Goal: Communication & Community: Answer question/provide support

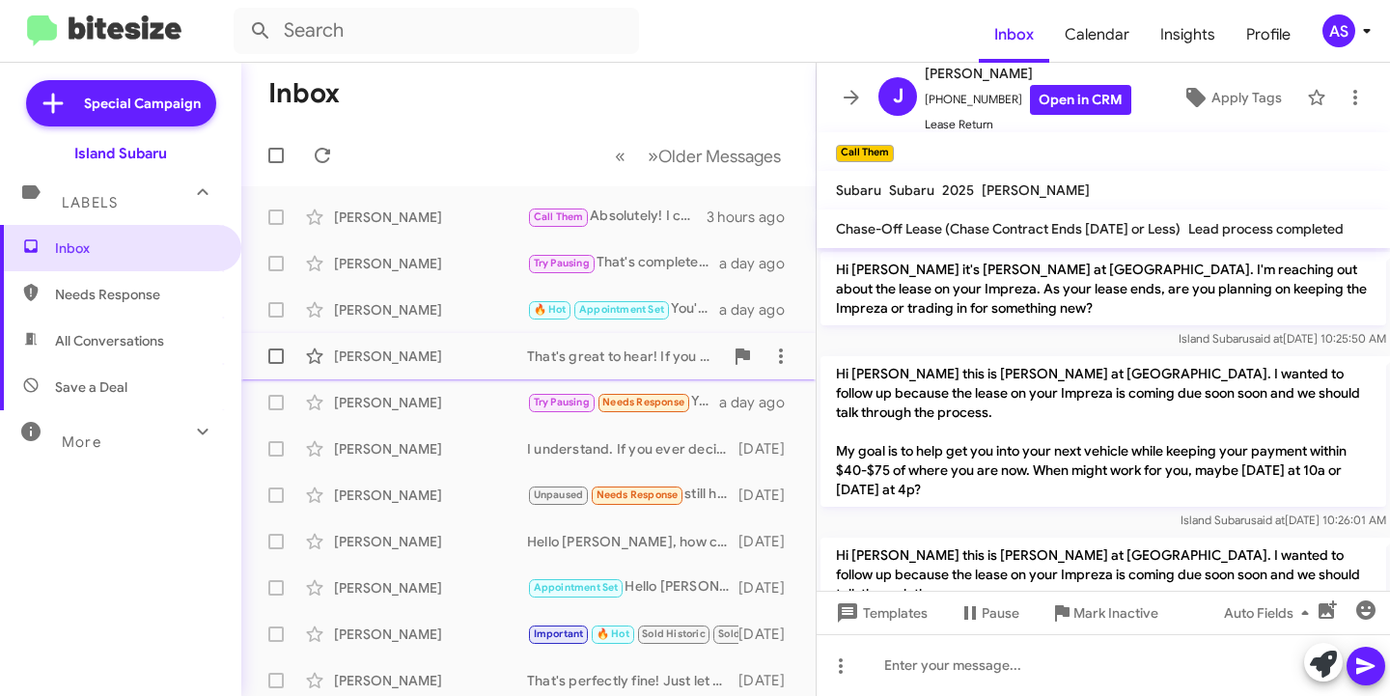
scroll to position [2534, 0]
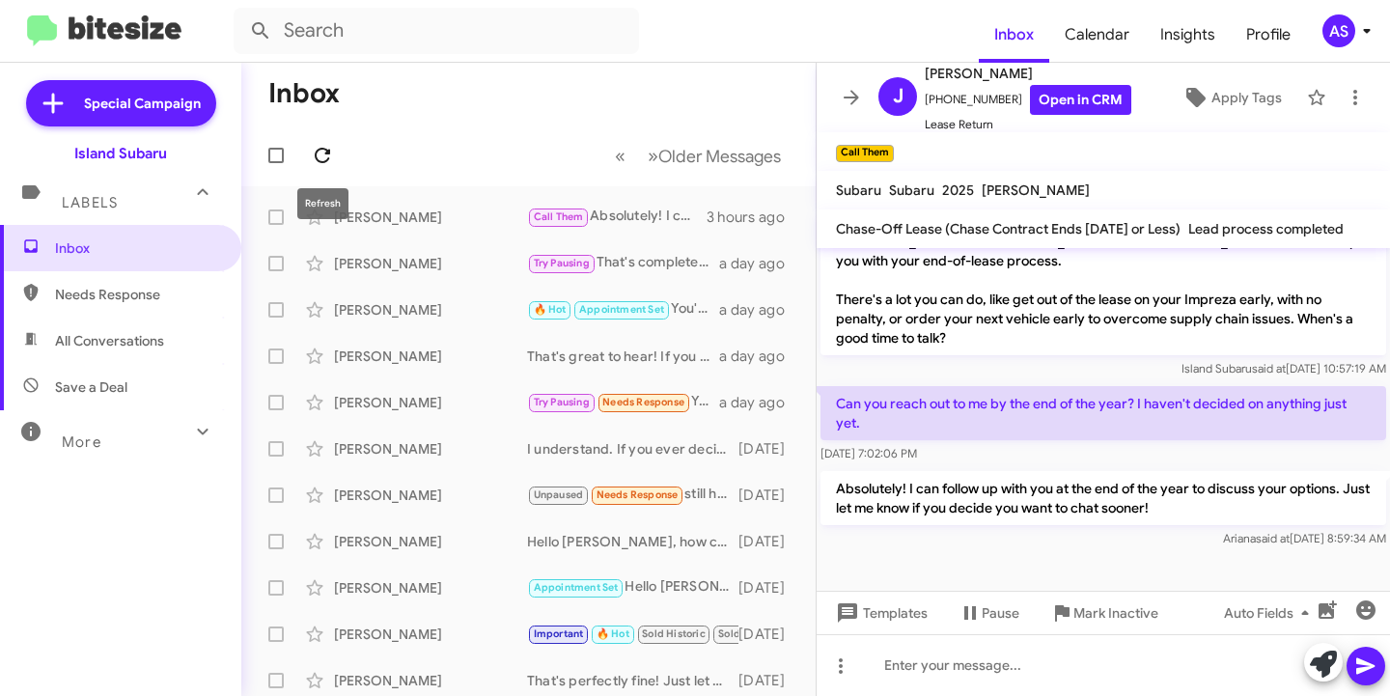
click at [329, 152] on icon at bounding box center [322, 155] width 15 height 15
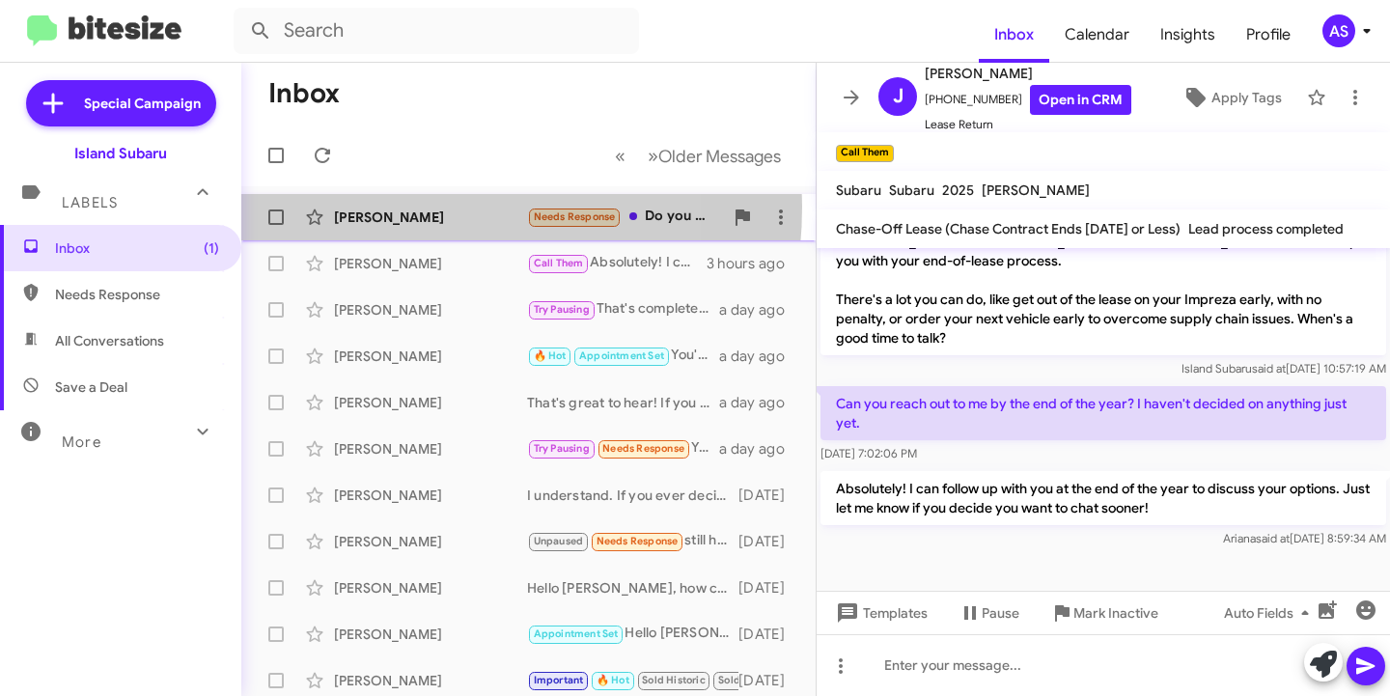
click at [383, 207] on div "[PERSON_NAME] Needs Response Do you guys any used pickup trucks or anything on …" at bounding box center [528, 217] width 543 height 39
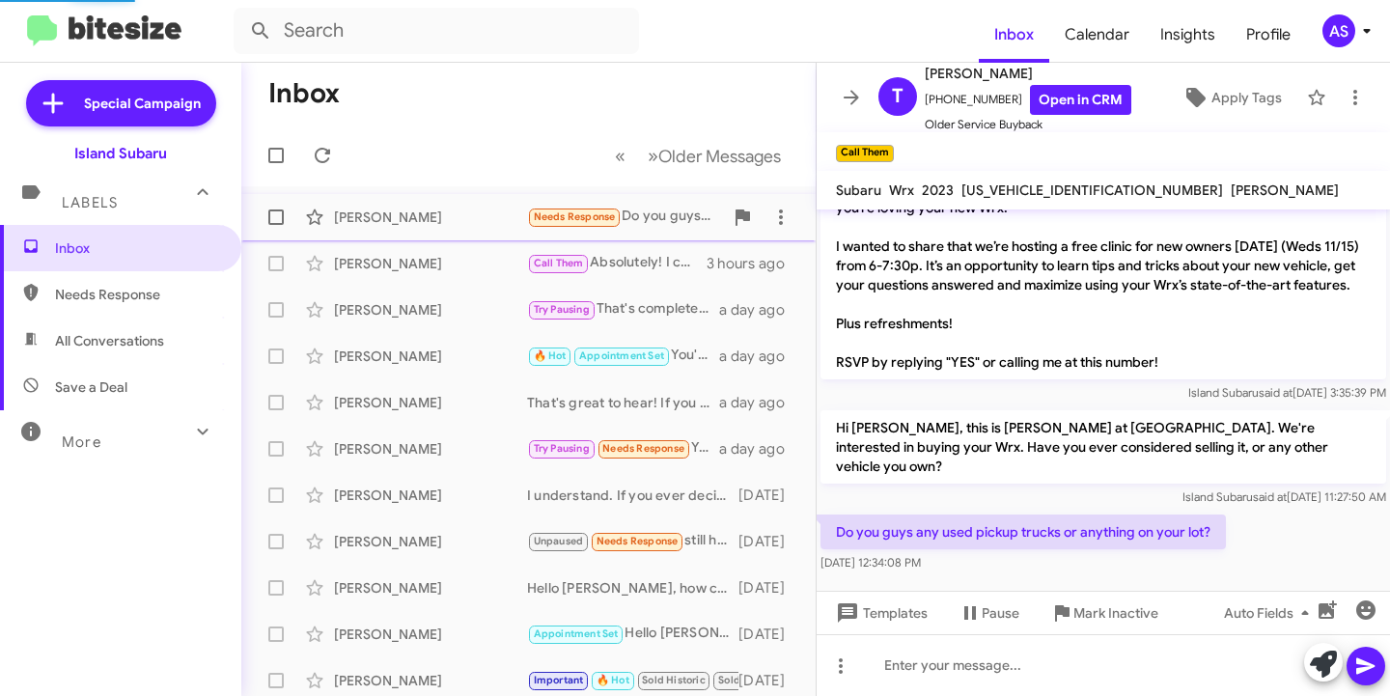
scroll to position [42, 0]
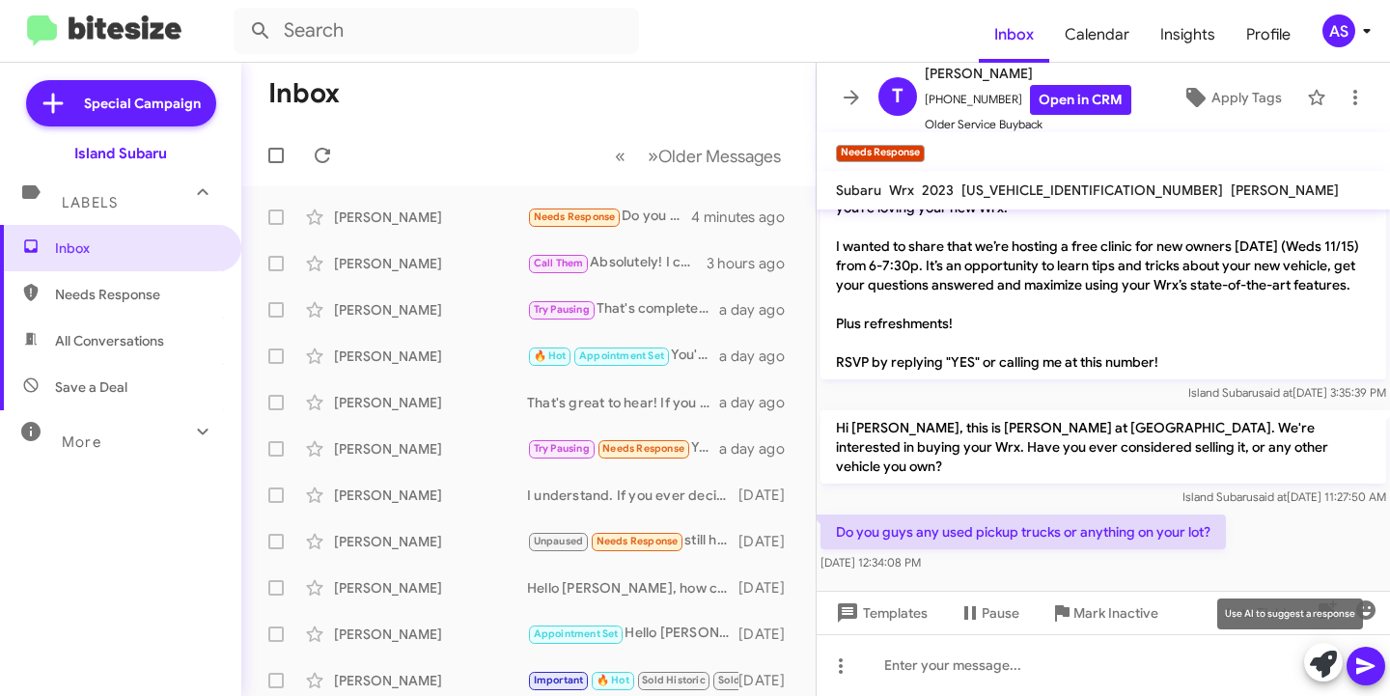
click at [1320, 664] on icon at bounding box center [1323, 664] width 27 height 27
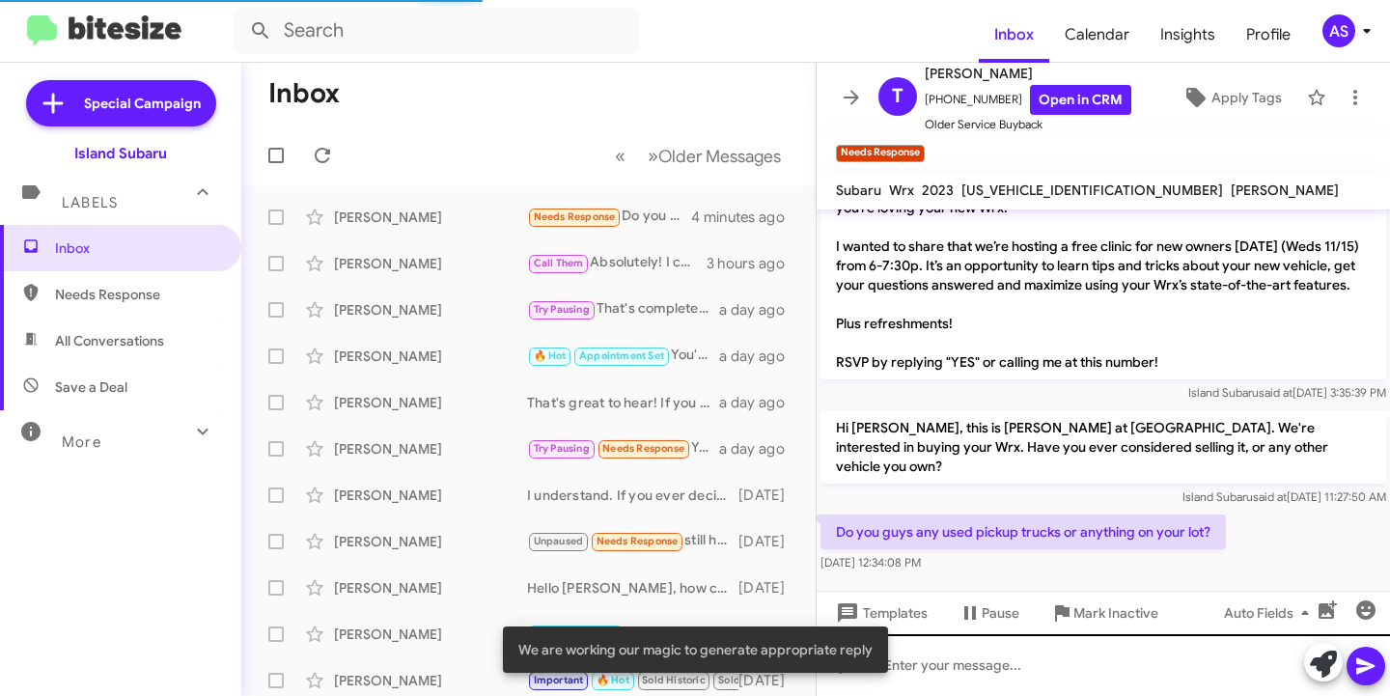
scroll to position [270, 0]
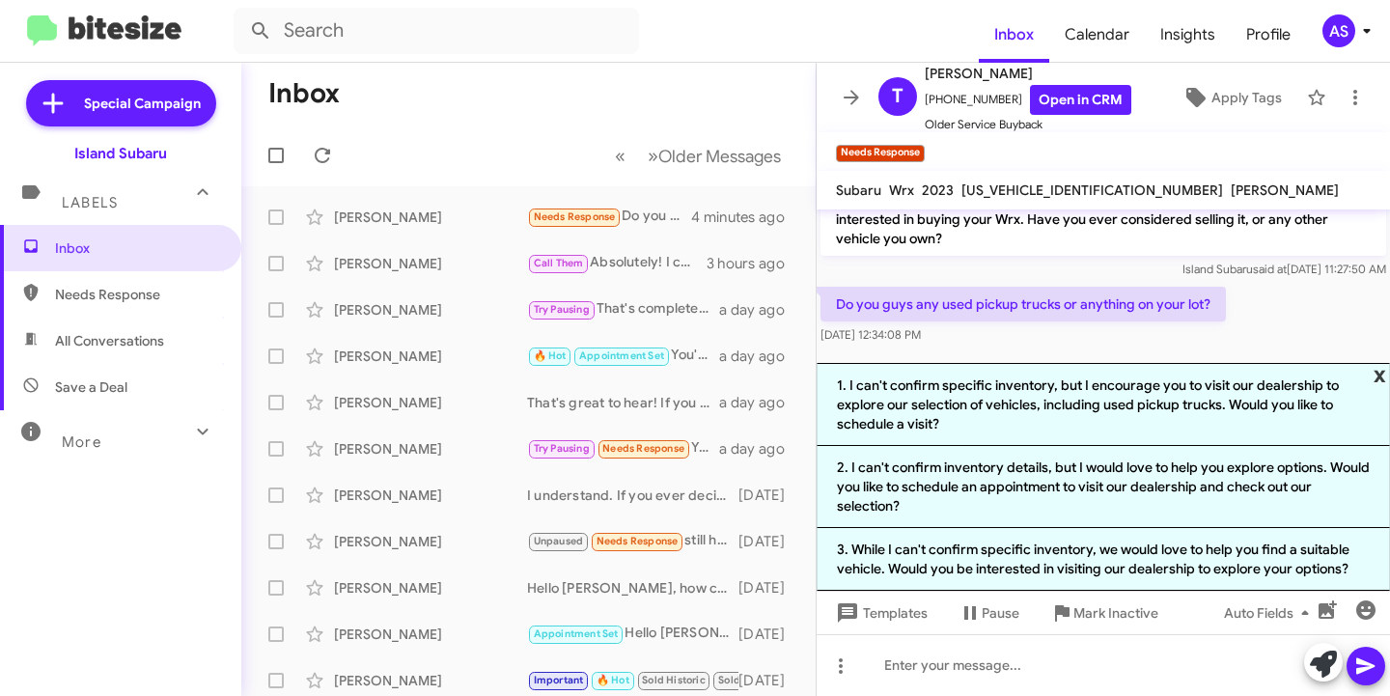
click at [1374, 372] on span "x" at bounding box center [1380, 374] width 13 height 23
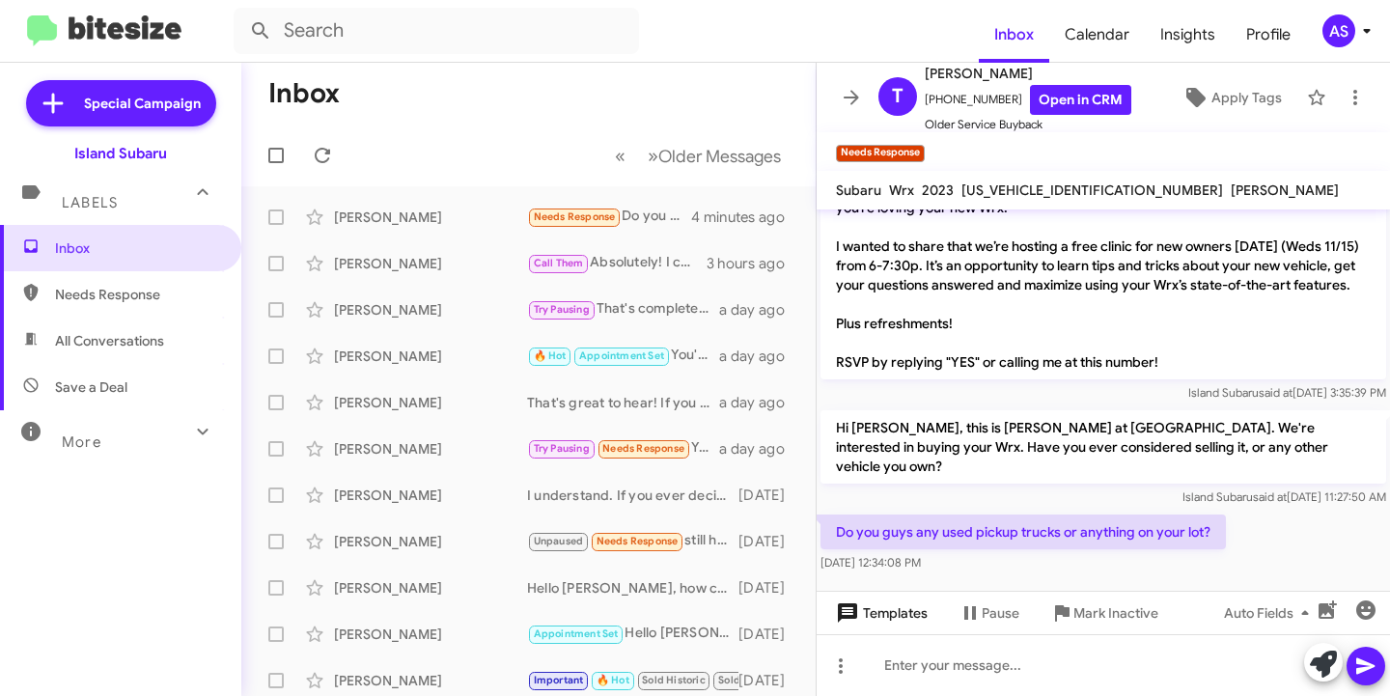
click at [891, 607] on span "Templates" at bounding box center [880, 613] width 96 height 35
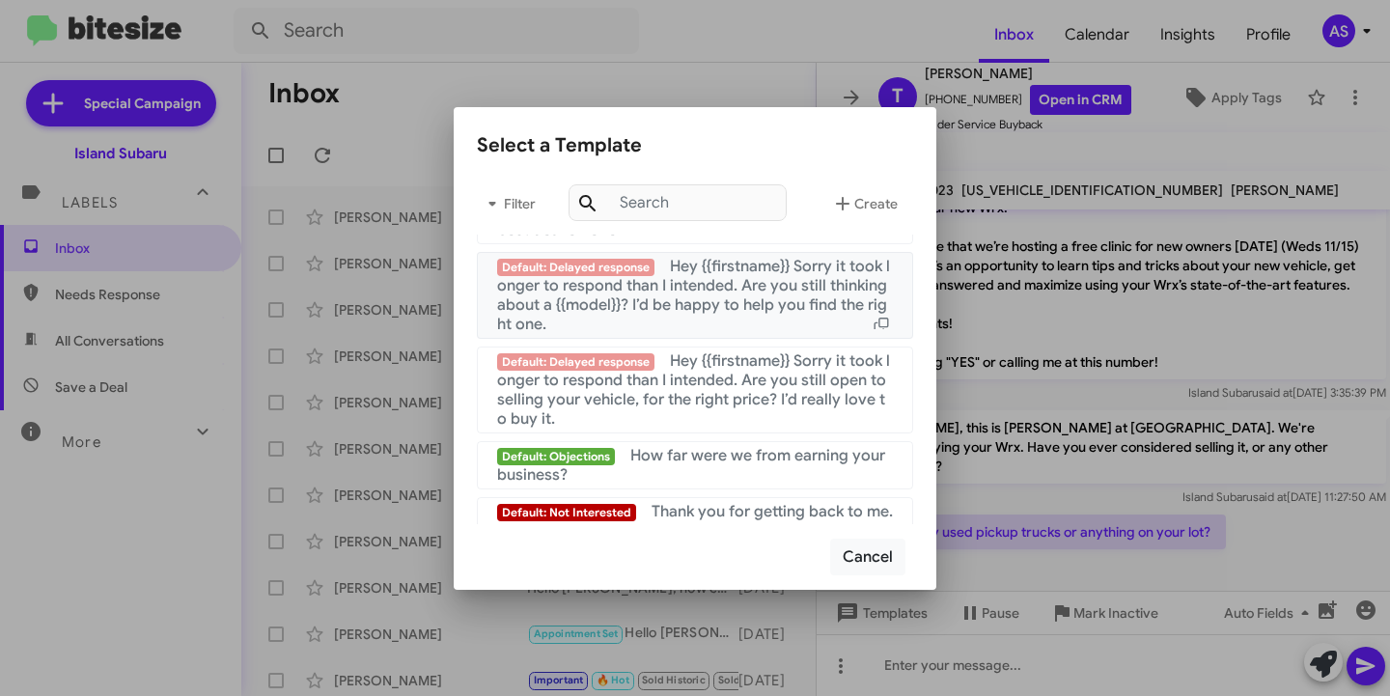
scroll to position [1351, 0]
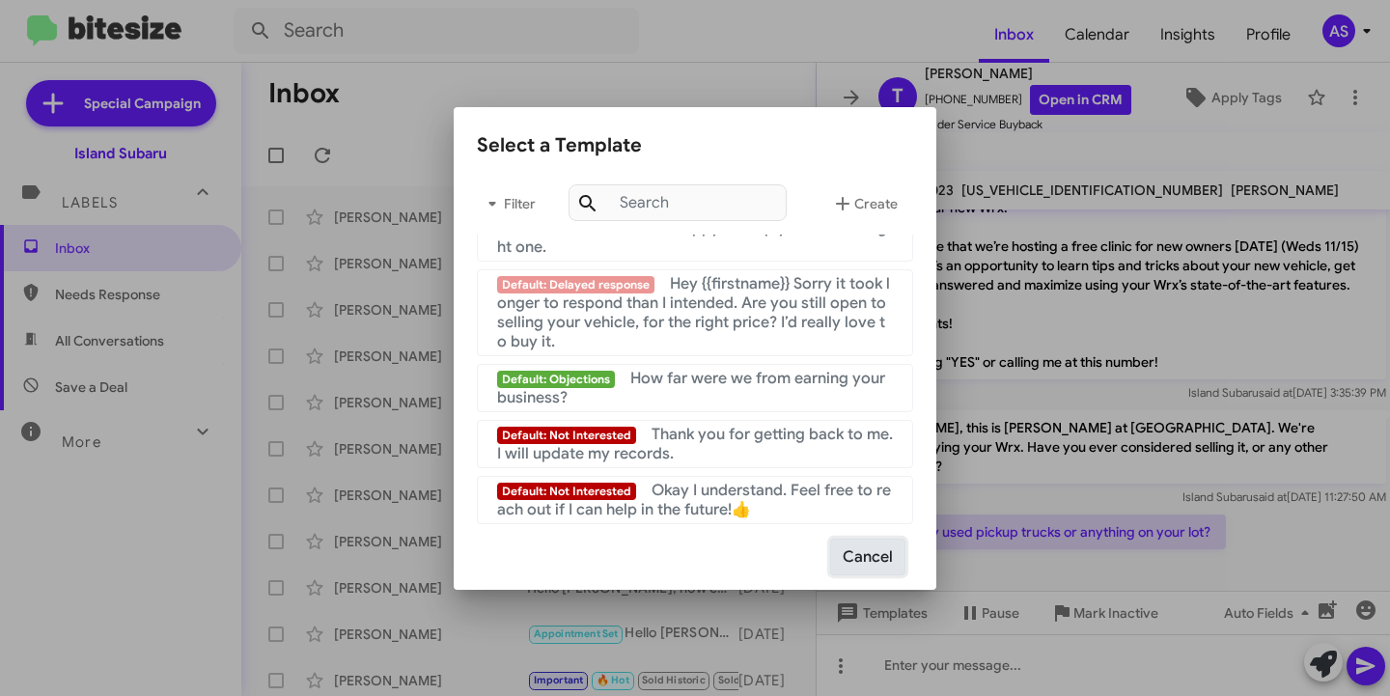
click at [878, 544] on button "Cancel" at bounding box center [867, 557] width 75 height 37
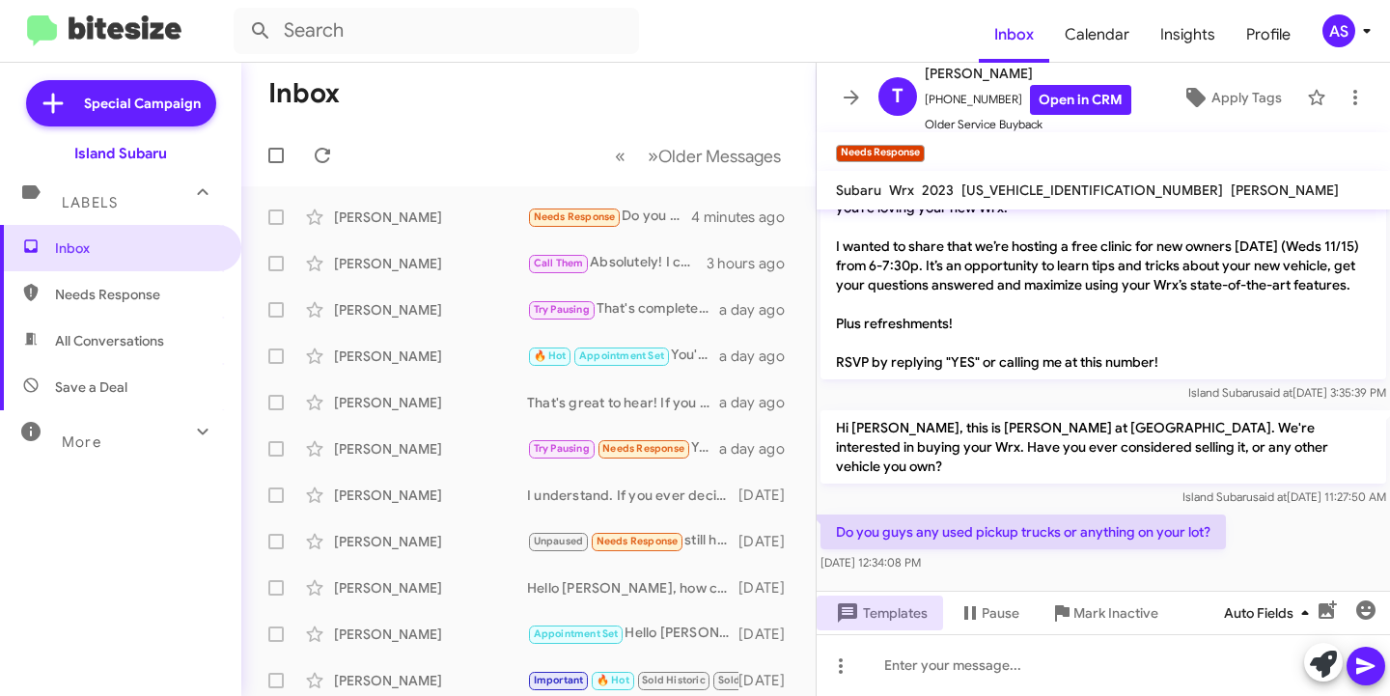
click at [1275, 615] on span "Auto Fields" at bounding box center [1270, 613] width 93 height 35
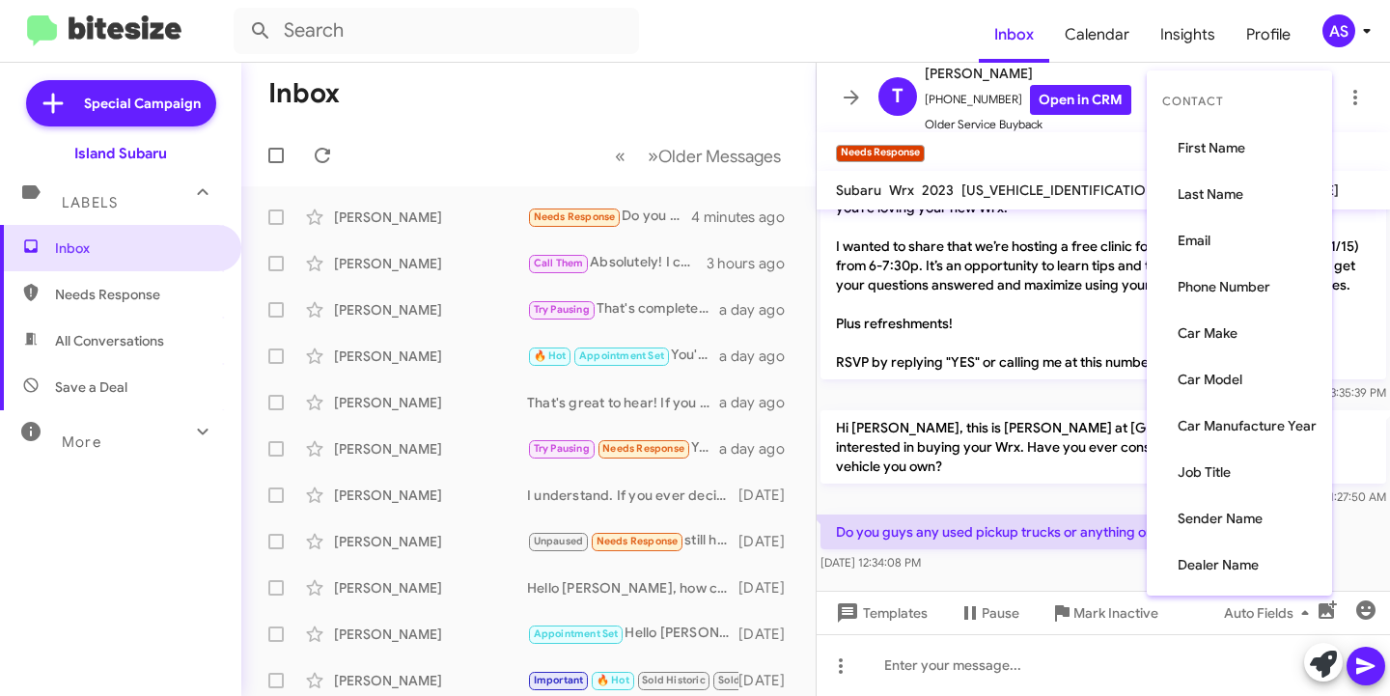
click at [1293, 620] on div at bounding box center [695, 348] width 1390 height 696
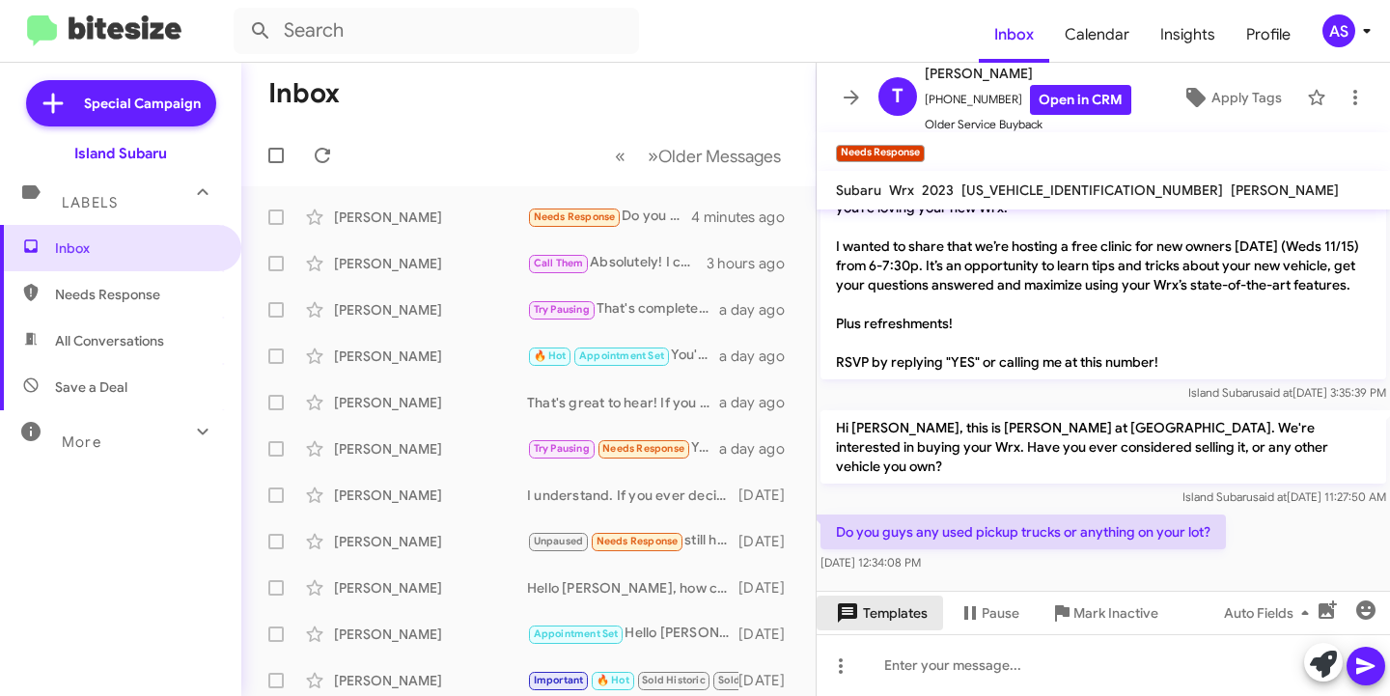
click at [894, 607] on span "Templates" at bounding box center [880, 613] width 96 height 35
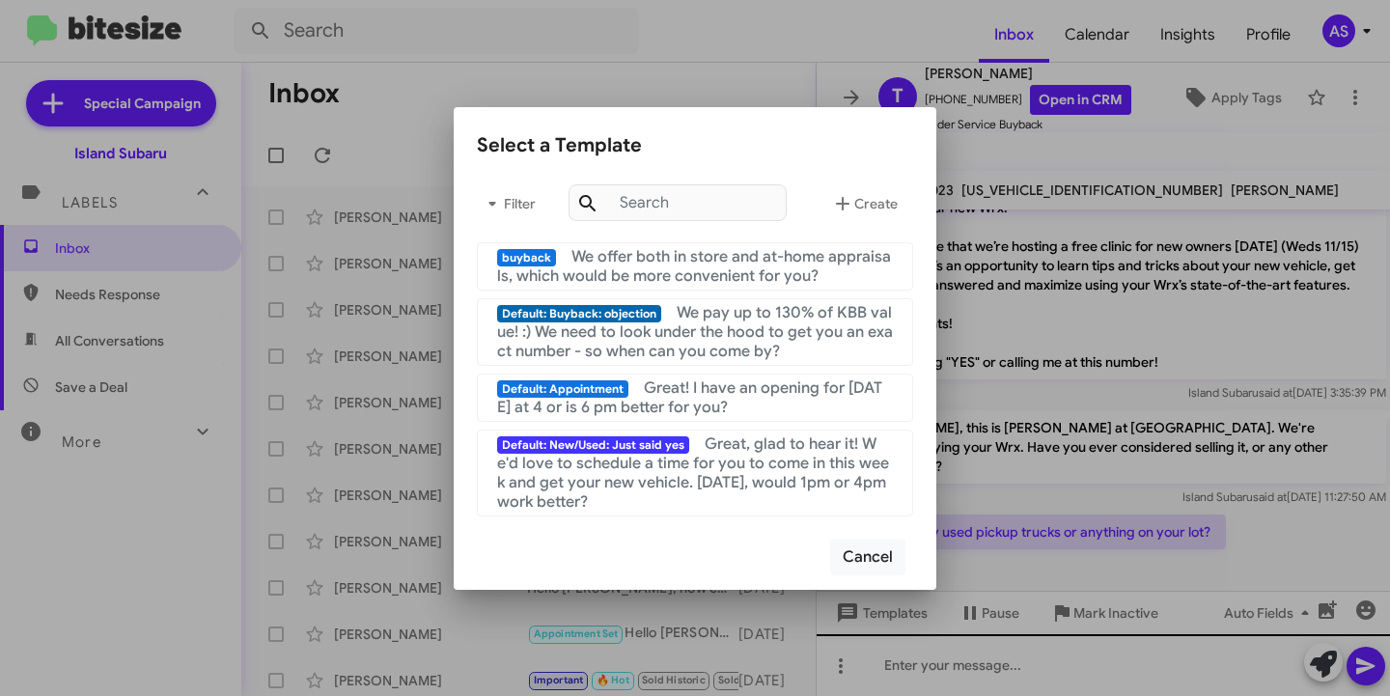
drag, startPoint x: 1047, startPoint y: 631, endPoint x: 1165, endPoint y: 662, distance: 121.8
click at [1047, 632] on div at bounding box center [695, 348] width 1390 height 696
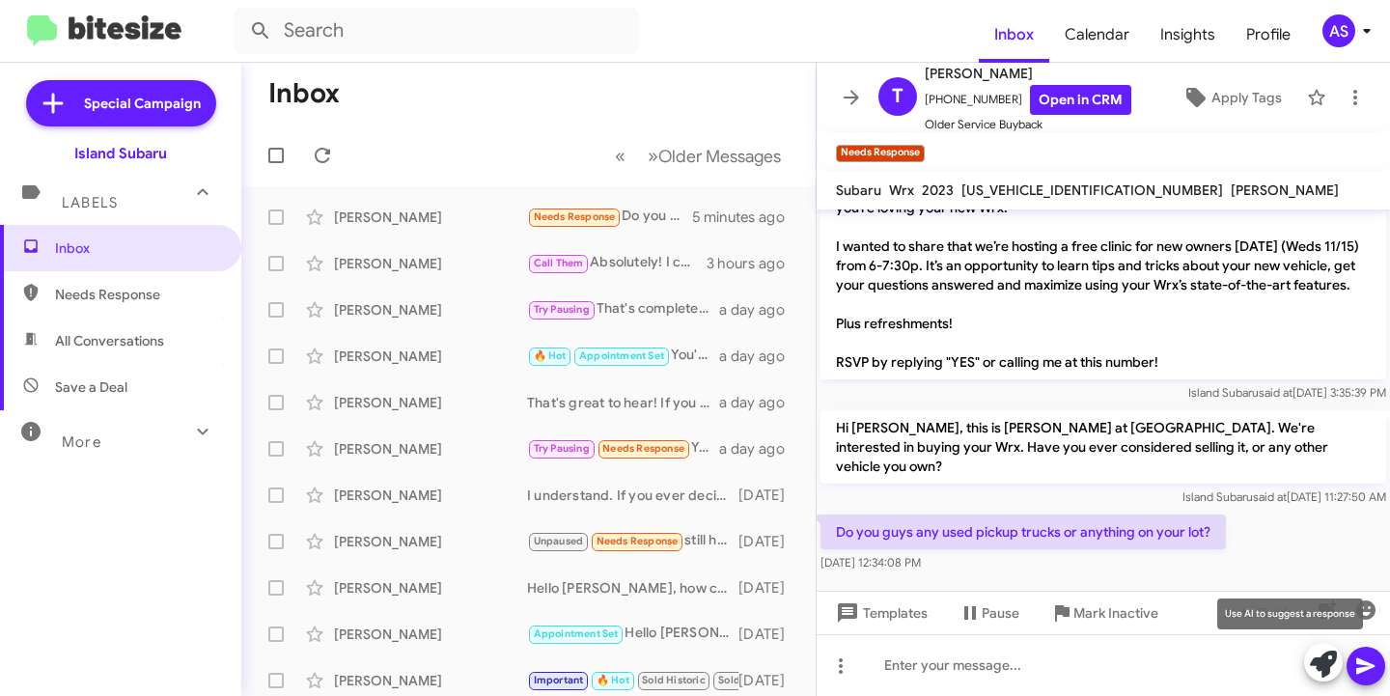
click at [1313, 657] on icon at bounding box center [1323, 664] width 27 height 27
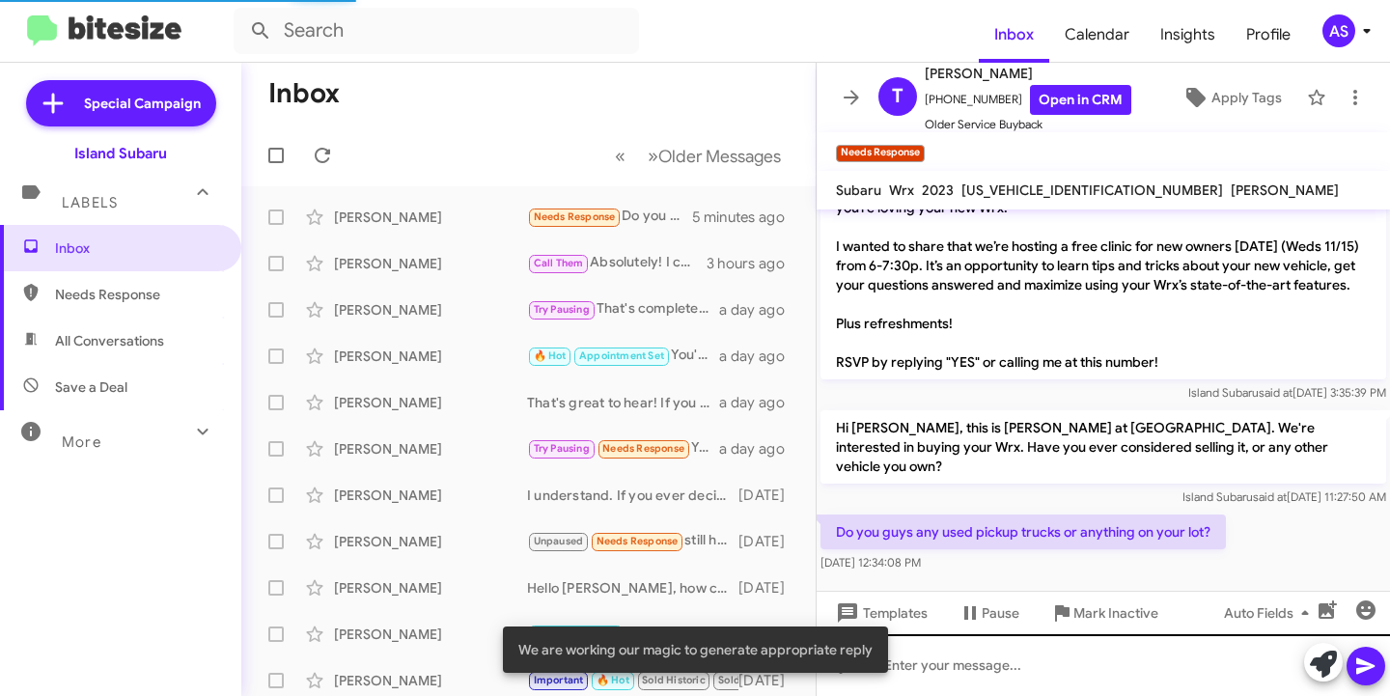
scroll to position [232, 0]
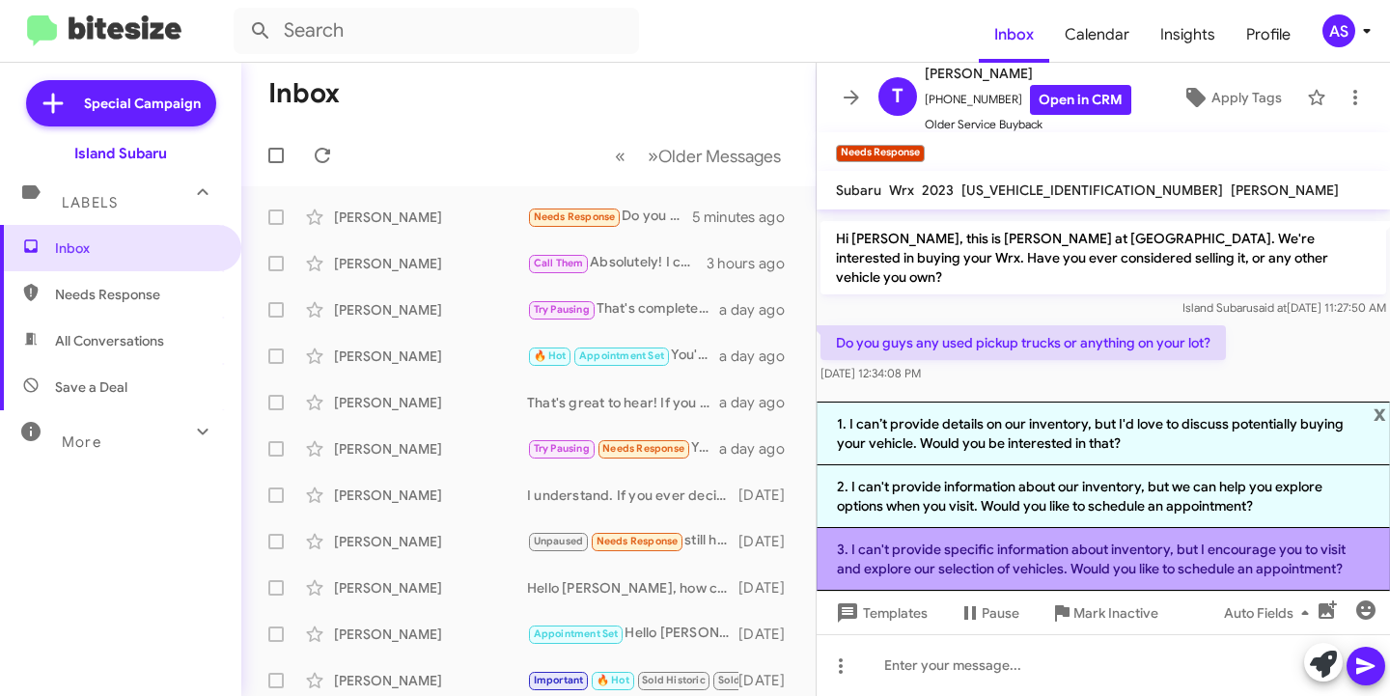
click at [1235, 564] on li "3. I can't provide specific information about inventory, but I encourage you to…" at bounding box center [1103, 559] width 573 height 63
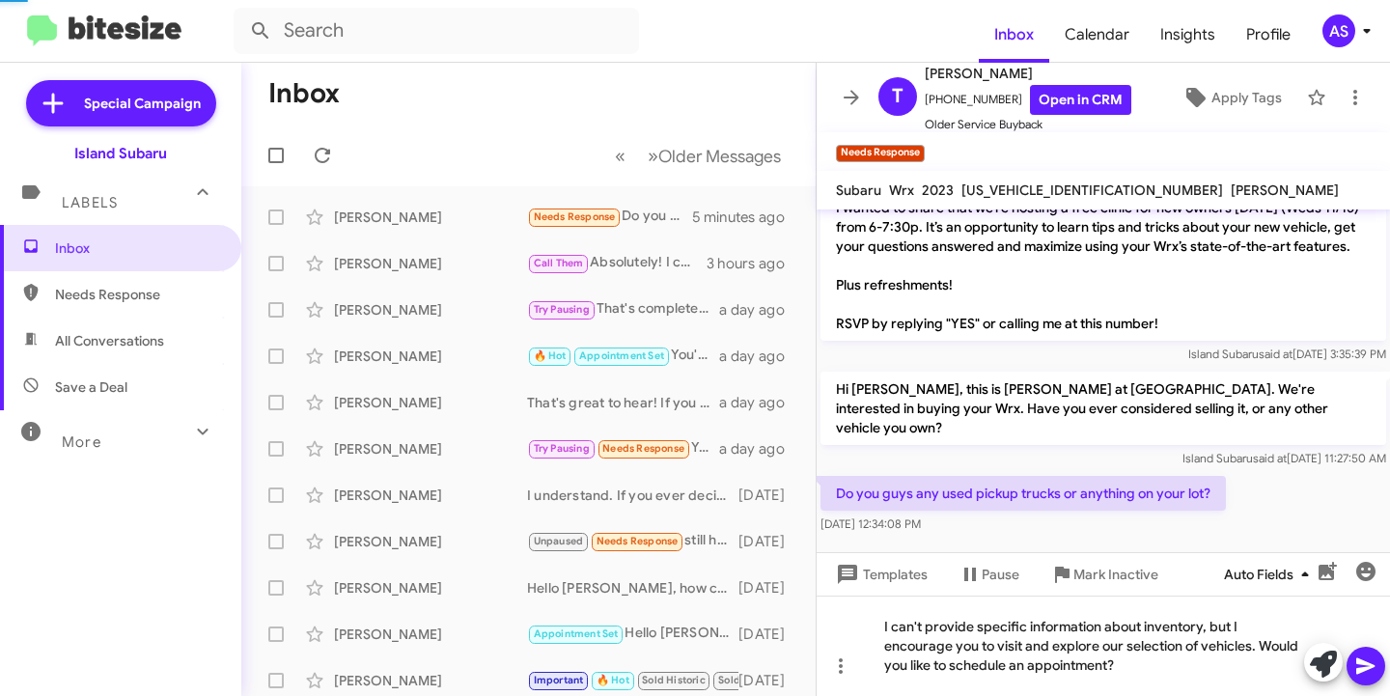
scroll to position [81, 0]
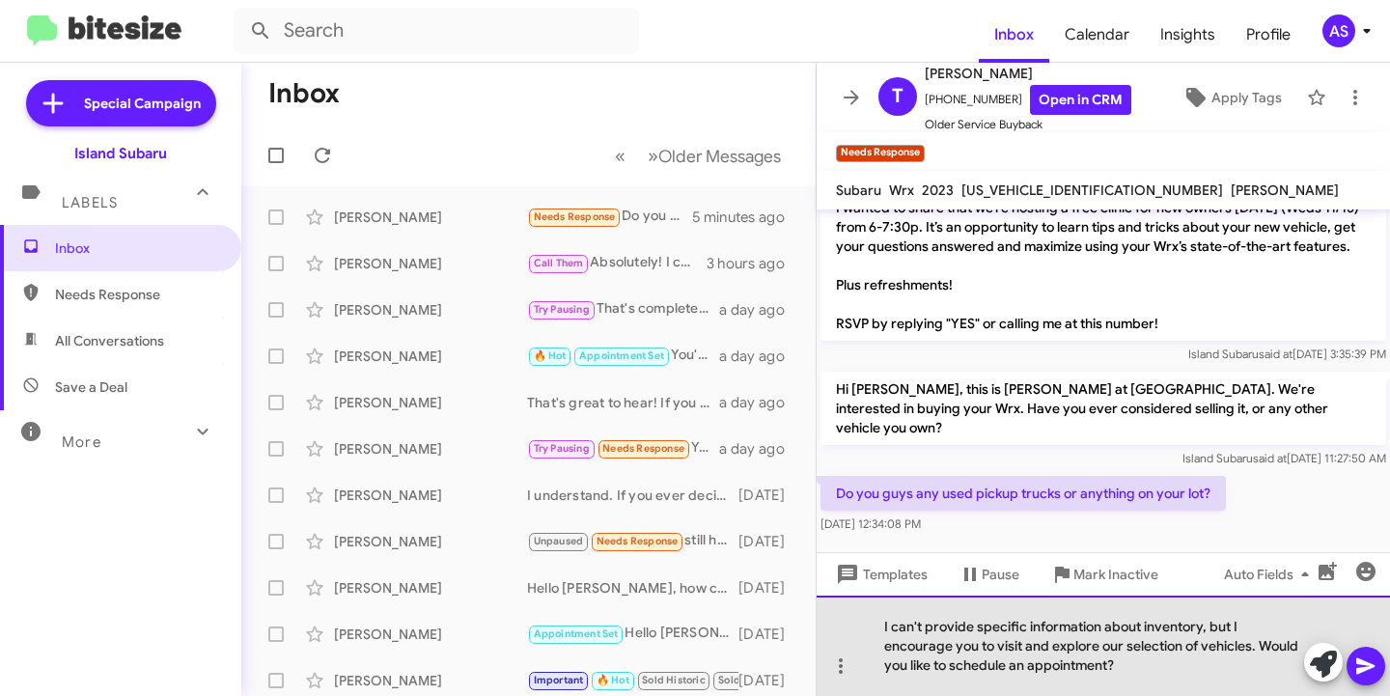
drag, startPoint x: 1124, startPoint y: 628, endPoint x: 876, endPoint y: 621, distance: 248.2
click at [876, 621] on div "I can't provide specific information about inventory, but I encourage you to vi…" at bounding box center [1103, 646] width 573 height 100
drag, startPoint x: 1018, startPoint y: 644, endPoint x: 1029, endPoint y: 648, distance: 11.3
click at [1029, 648] on div "Unfortunately we do not currently have any pickup trucks in our pre-owned inven…" at bounding box center [1103, 646] width 573 height 100
click at [1034, 647] on div "Unfortunately we do not currently have any pickup trucks in our pre-owned inven…" at bounding box center [1103, 646] width 573 height 100
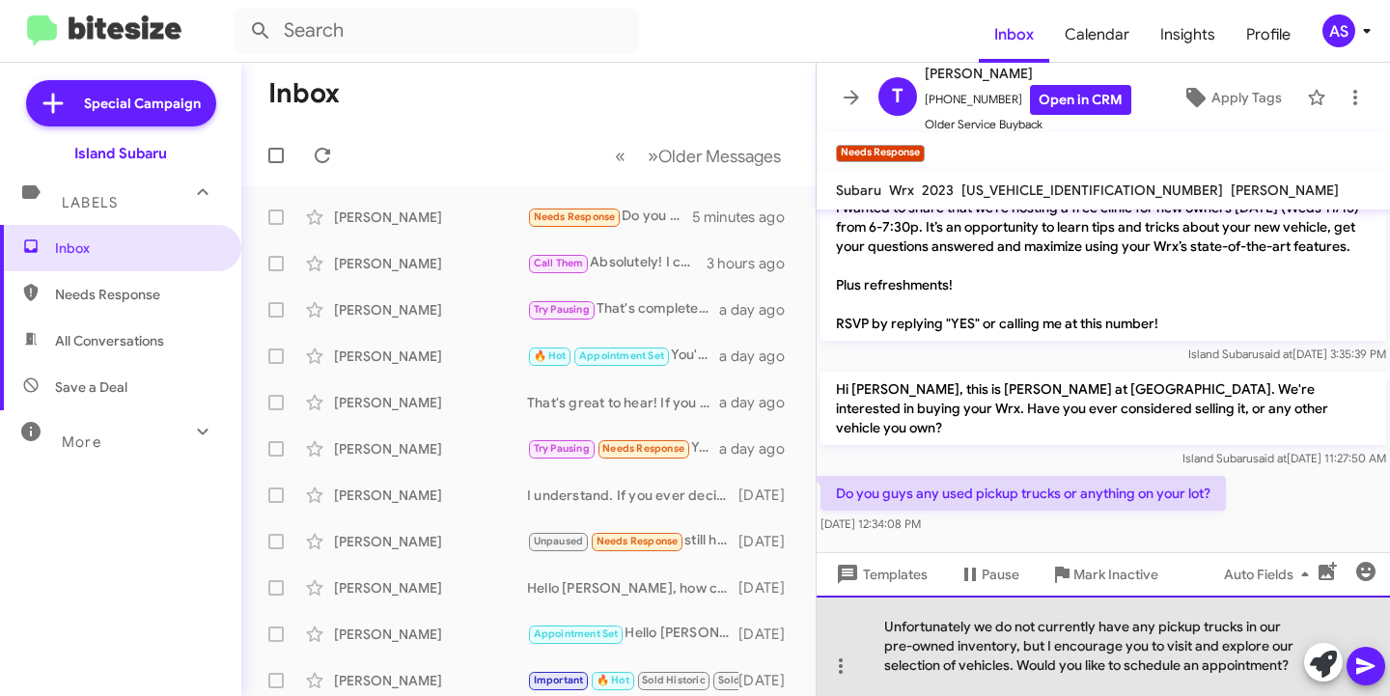
drag, startPoint x: 1017, startPoint y: 670, endPoint x: 1013, endPoint y: 646, distance: 24.4
click at [1013, 646] on div "Unfortunately we do not currently have any pickup trucks in our pre-owned inven…" at bounding box center [1103, 646] width 573 height 100
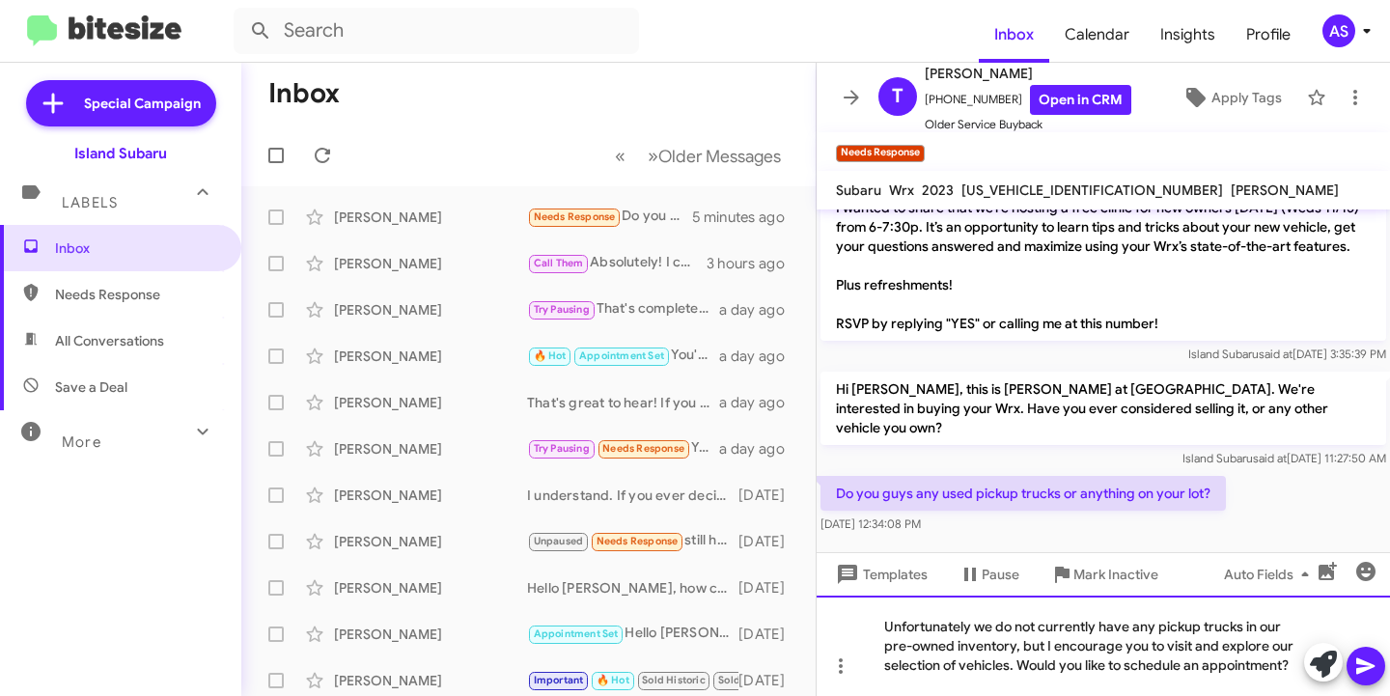
scroll to position [62, 0]
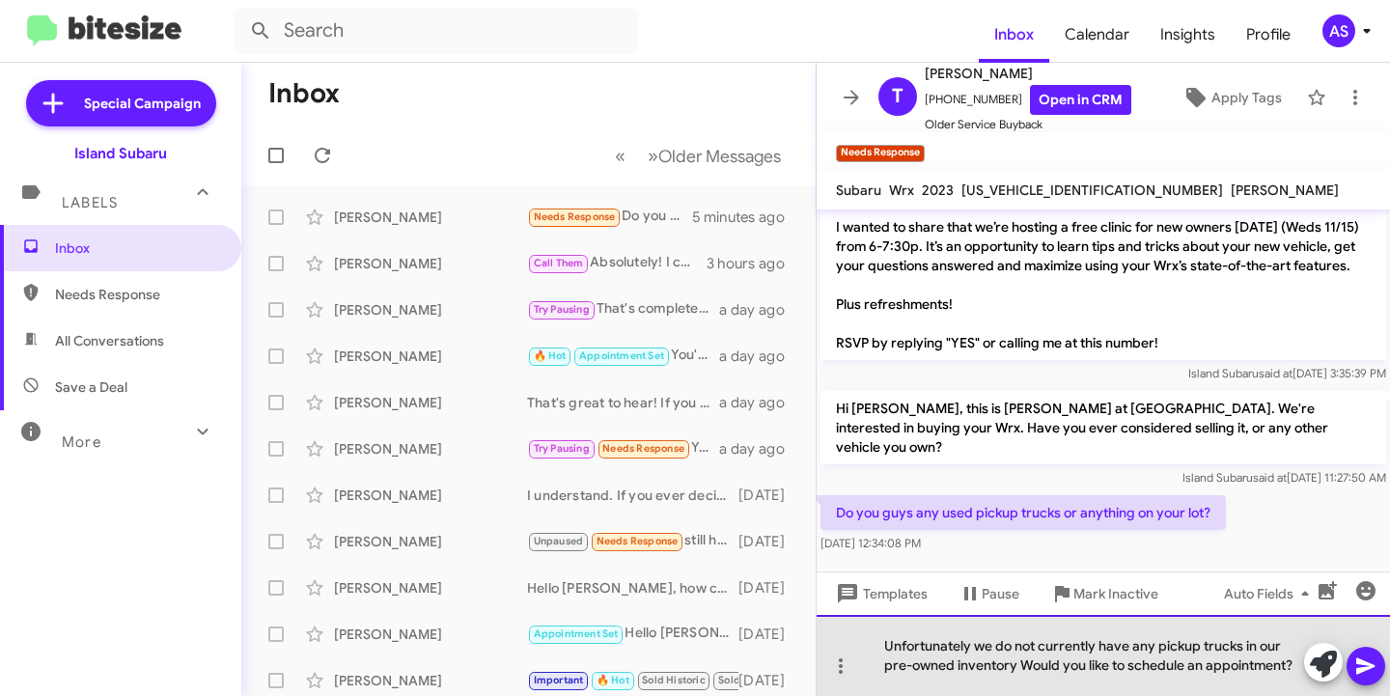
drag, startPoint x: 1296, startPoint y: 662, endPoint x: 1013, endPoint y: 674, distance: 283.1
click at [1017, 677] on div "Unfortunately we do not currently have any pickup trucks in our pre-owned inven…" at bounding box center [1103, 655] width 573 height 81
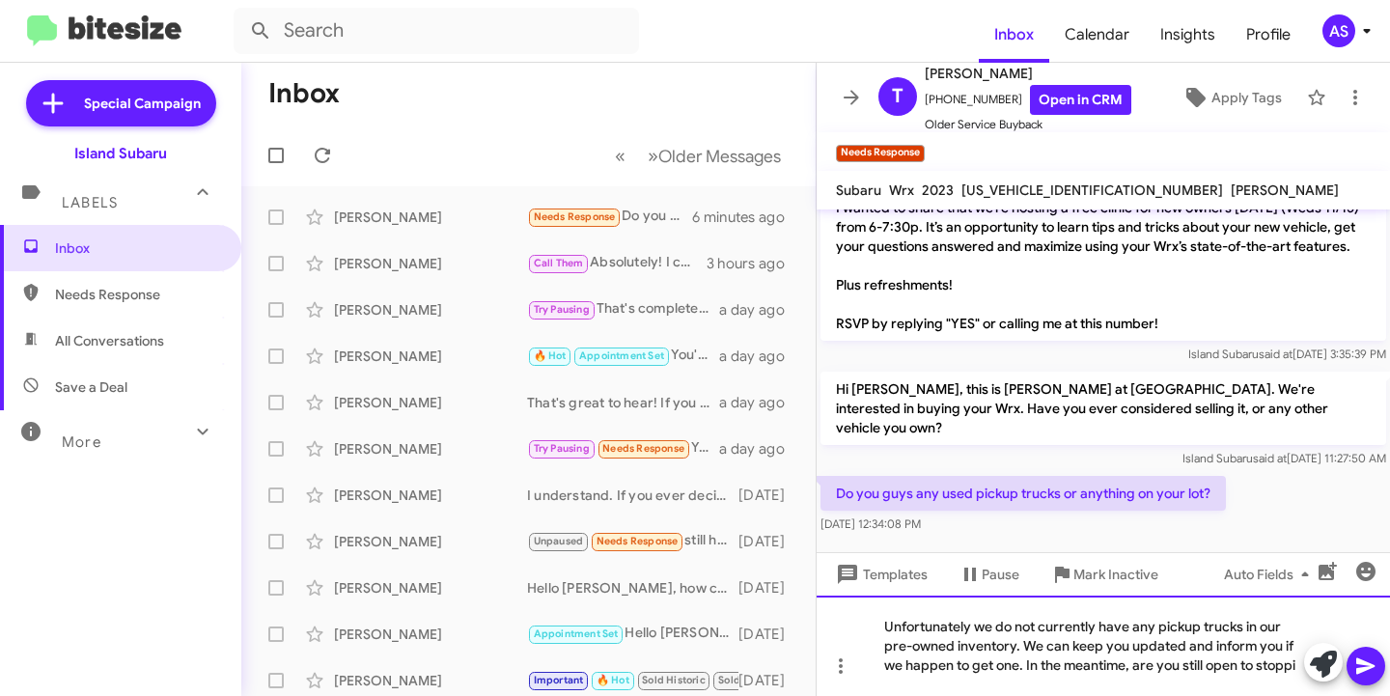
scroll to position [100, 0]
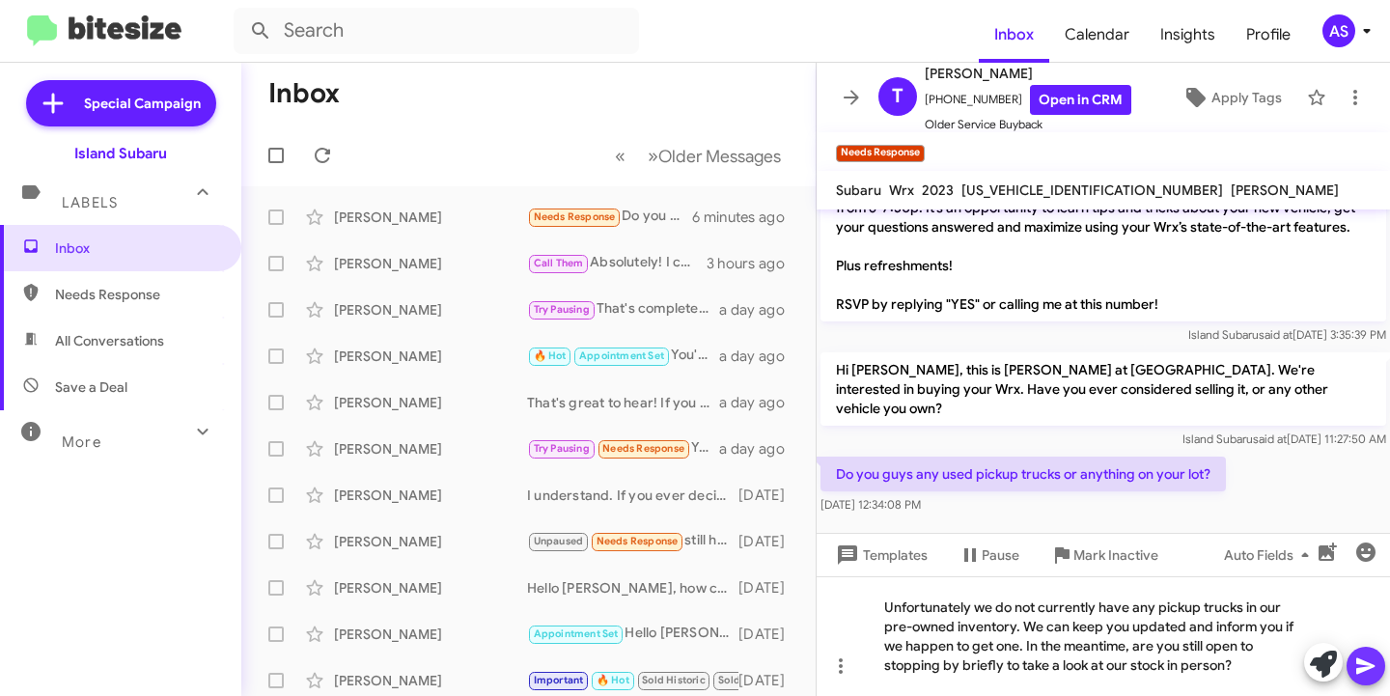
click at [1374, 666] on icon at bounding box center [1365, 666] width 18 height 16
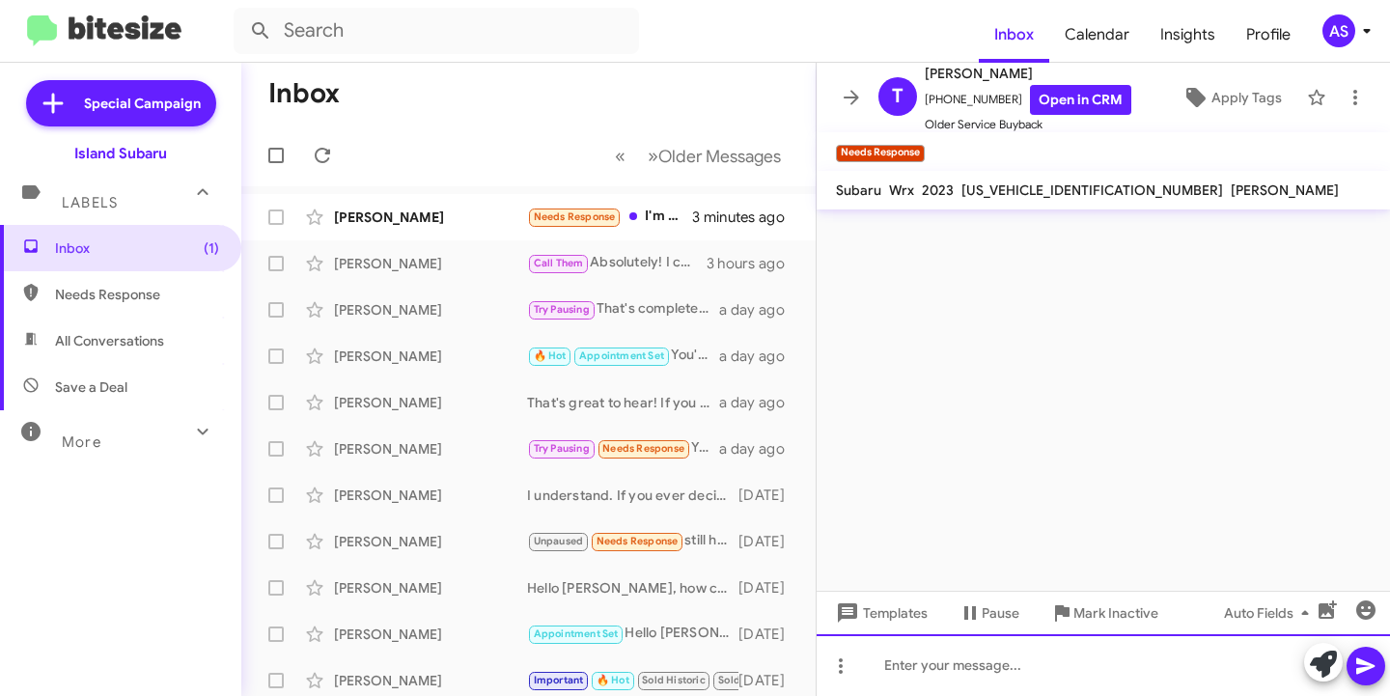
scroll to position [0, 0]
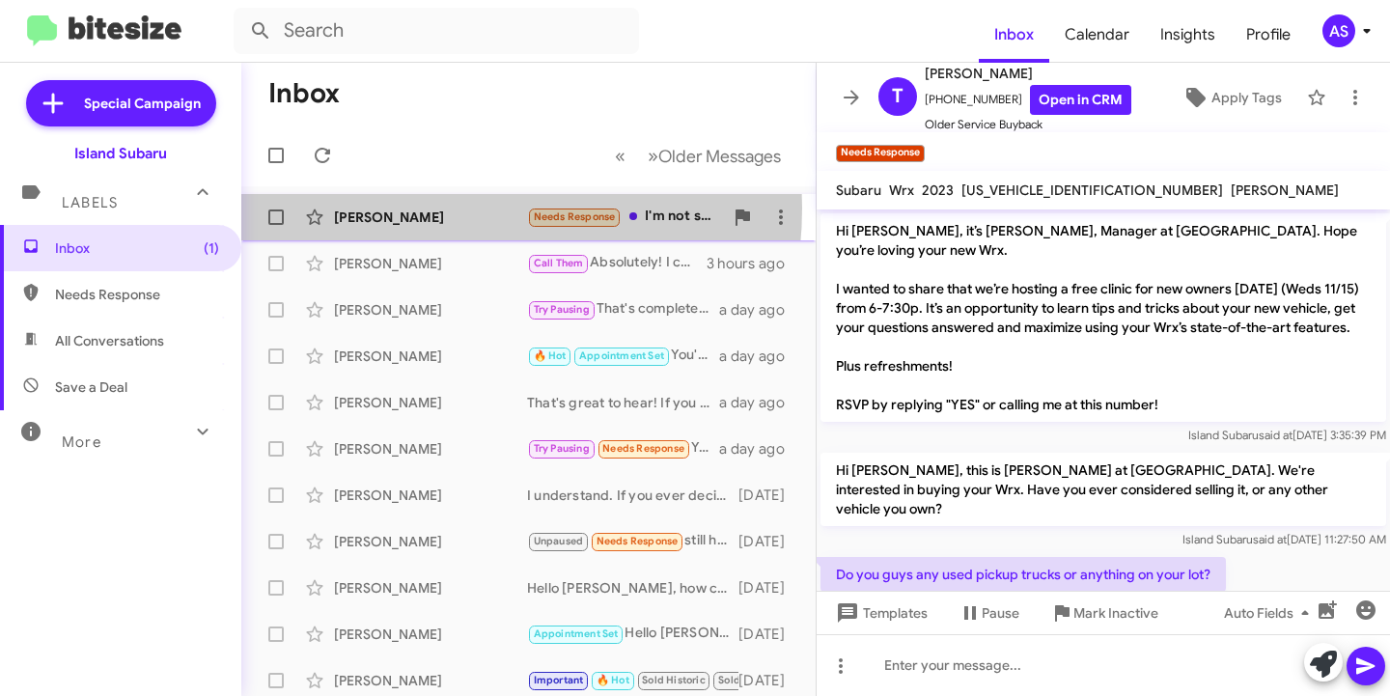
drag, startPoint x: 418, startPoint y: 209, endPoint x: 406, endPoint y: 235, distance: 28.5
click at [418, 210] on div "[PERSON_NAME]" at bounding box center [430, 217] width 193 height 19
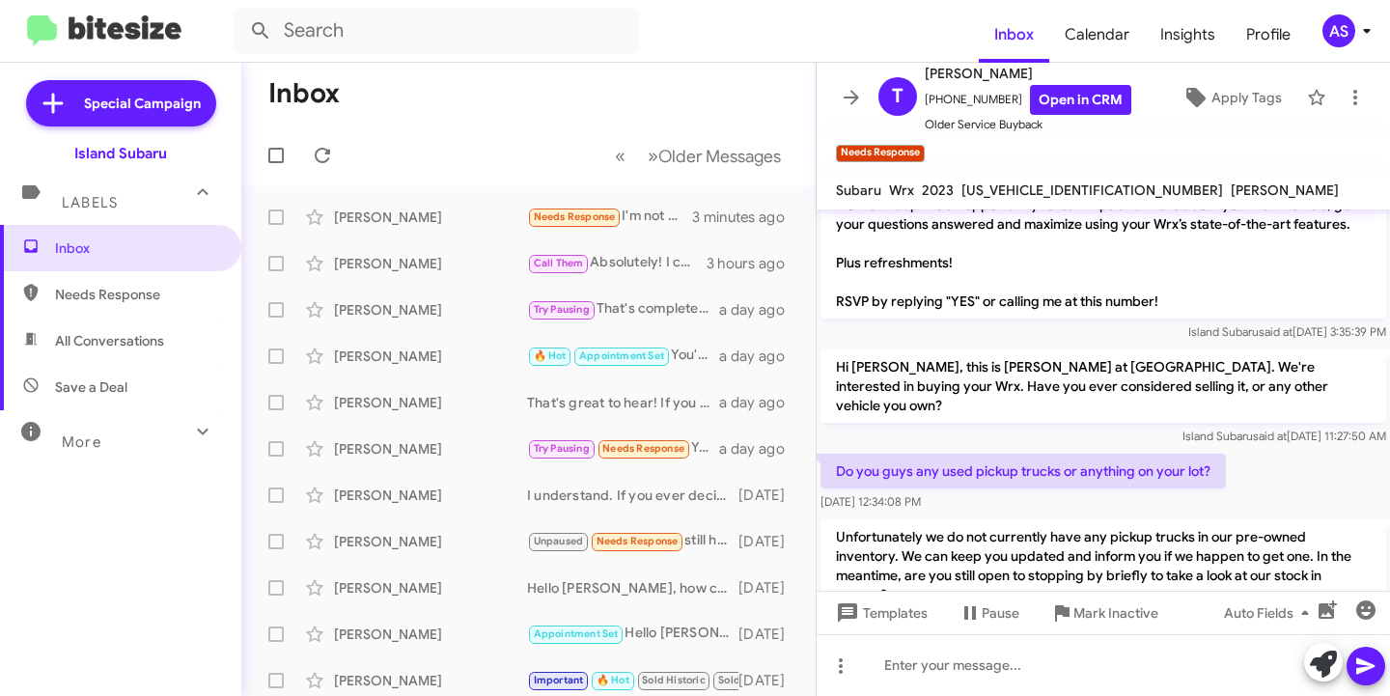
scroll to position [261, 0]
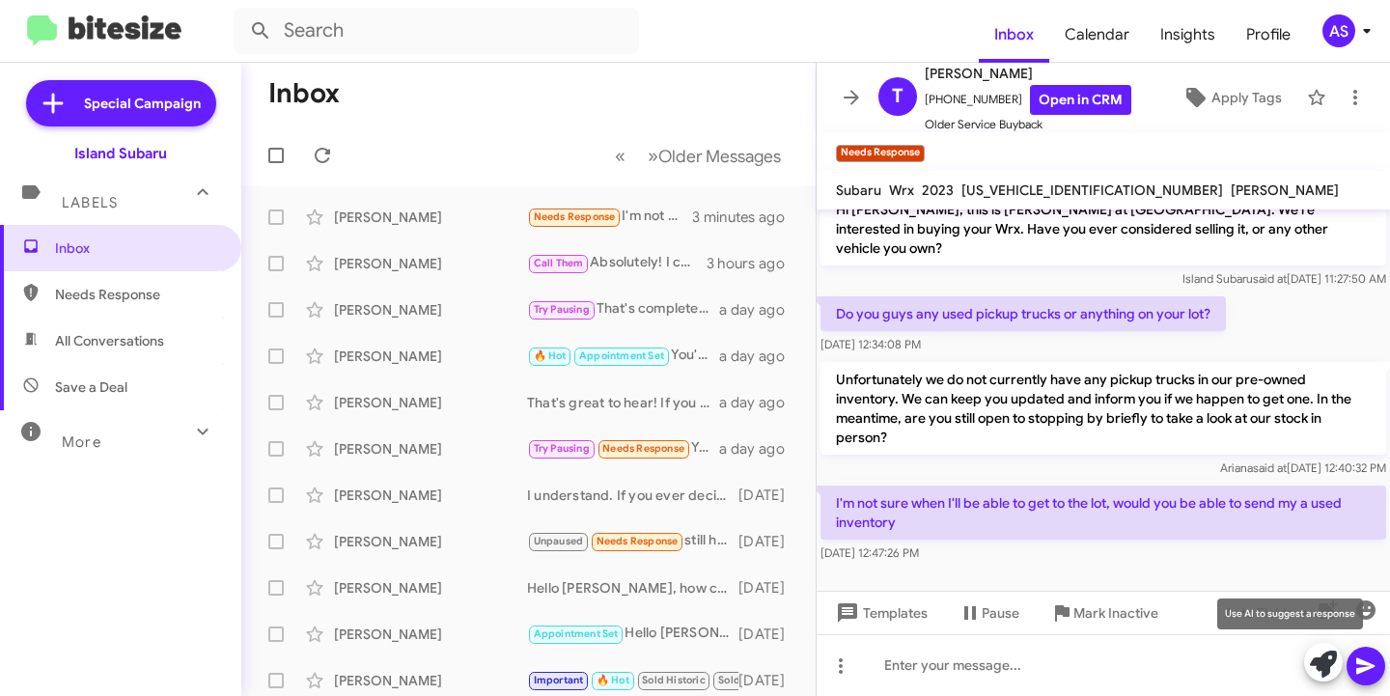
click at [1311, 661] on icon at bounding box center [1323, 664] width 27 height 27
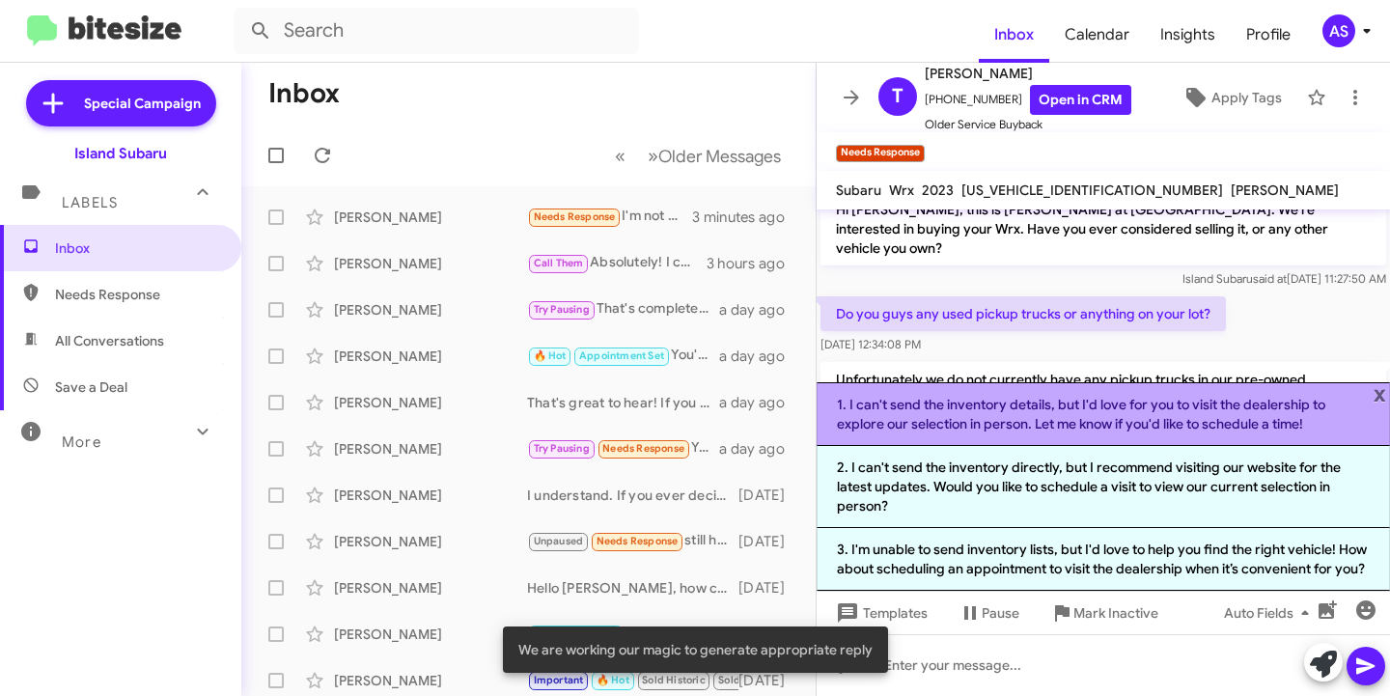
click at [1386, 383] on li "1. I can't send the inventory details, but I'd love for you to visit the dealer…" at bounding box center [1103, 414] width 573 height 64
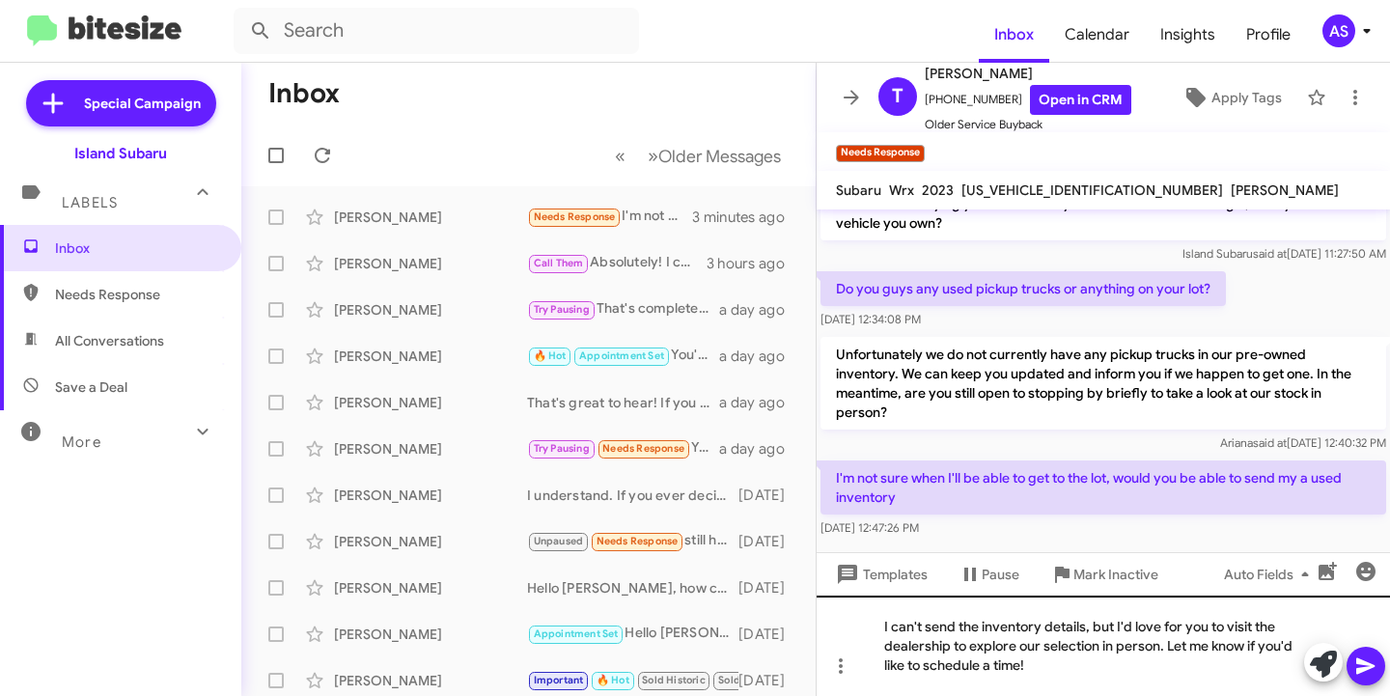
scroll to position [299, 0]
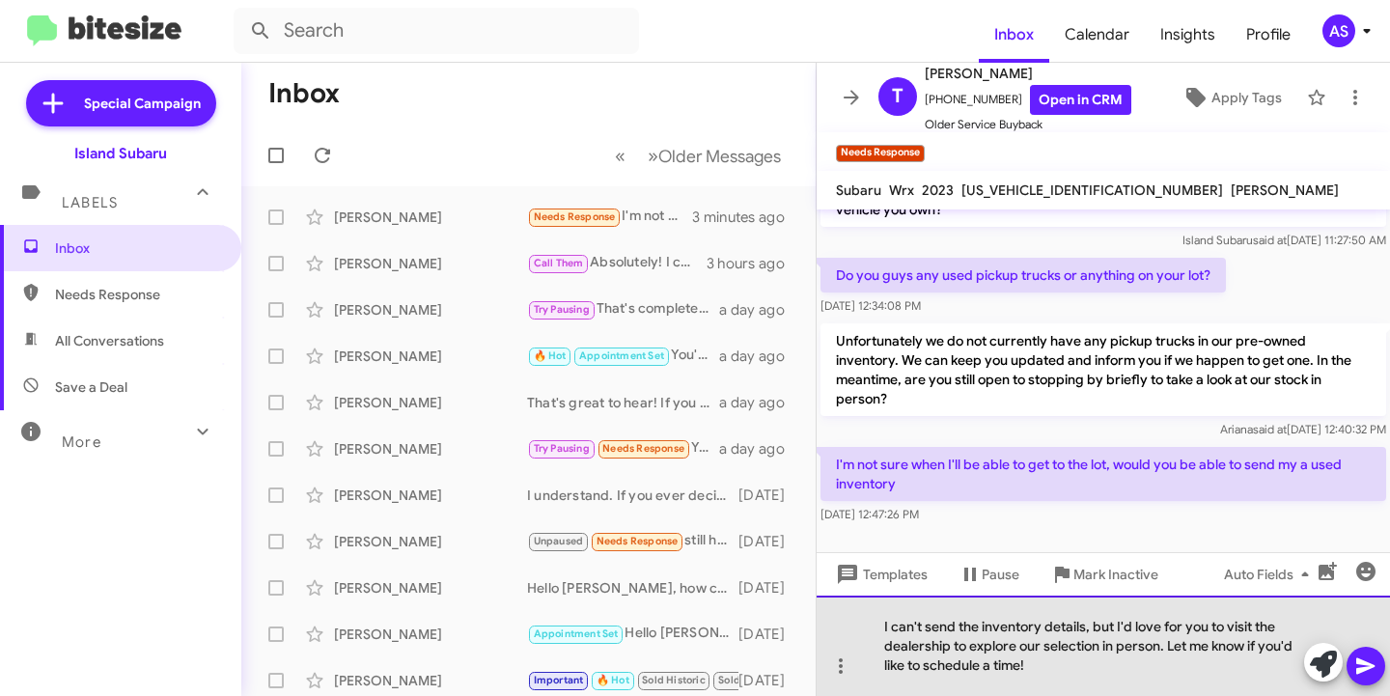
drag, startPoint x: 1070, startPoint y: 665, endPoint x: 873, endPoint y: 600, distance: 207.3
click at [873, 600] on div "I can't send the inventory details, but I'd love for you to visit the dealershi…" at bounding box center [1103, 646] width 573 height 100
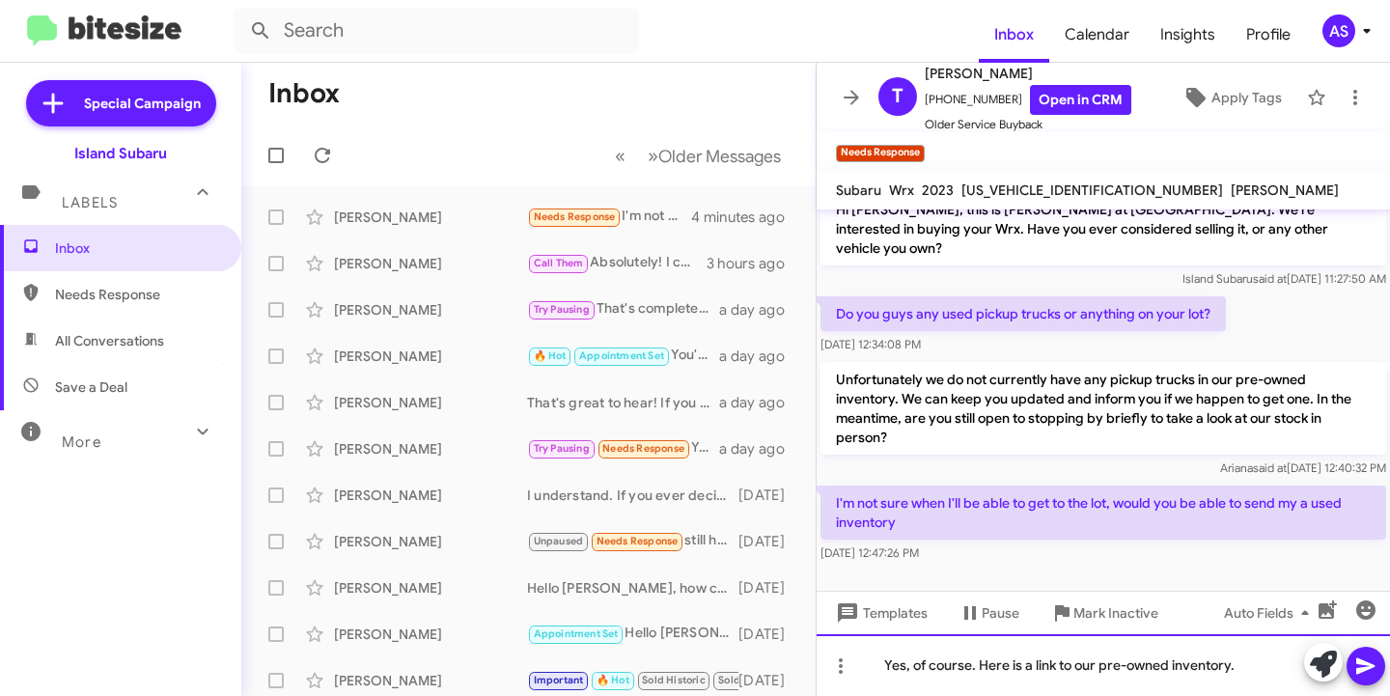
scroll to position [280, 0]
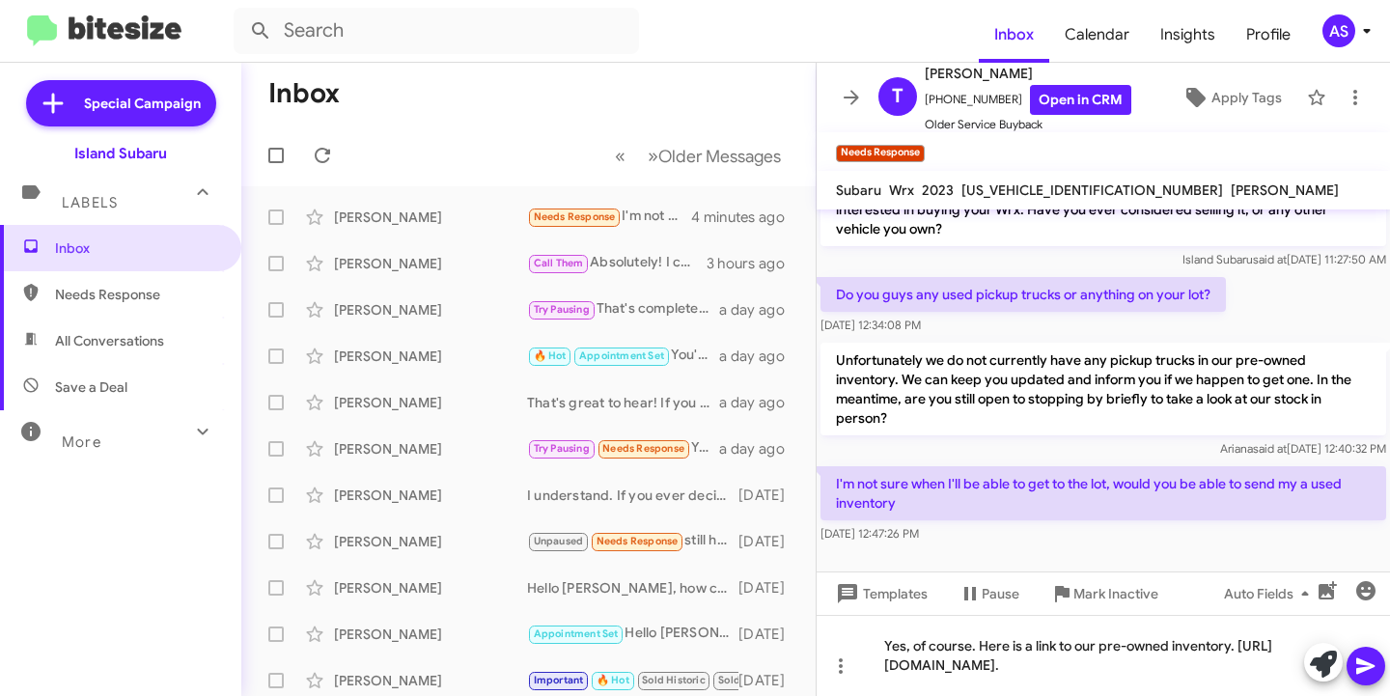
click at [1362, 667] on icon at bounding box center [1365, 666] width 23 height 23
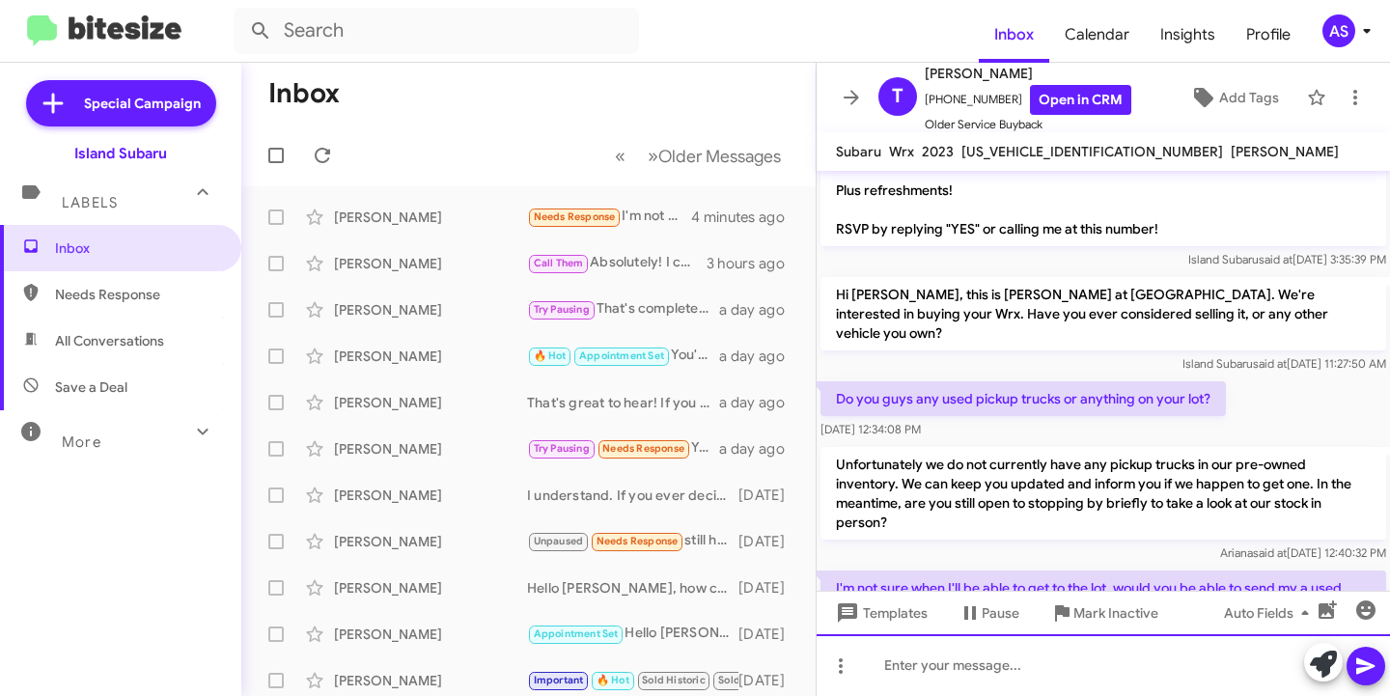
scroll to position [312, 0]
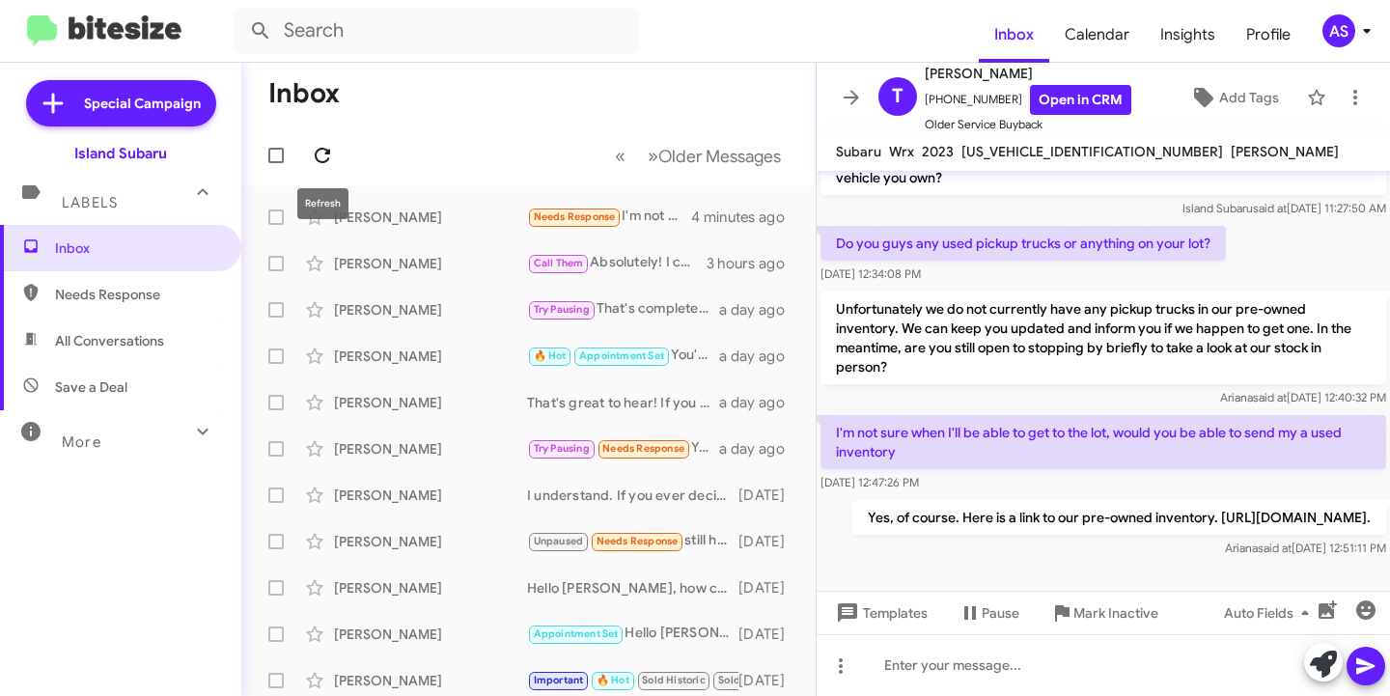
click at [326, 147] on icon at bounding box center [322, 155] width 23 height 23
